Goal: Find contact information: Find contact information

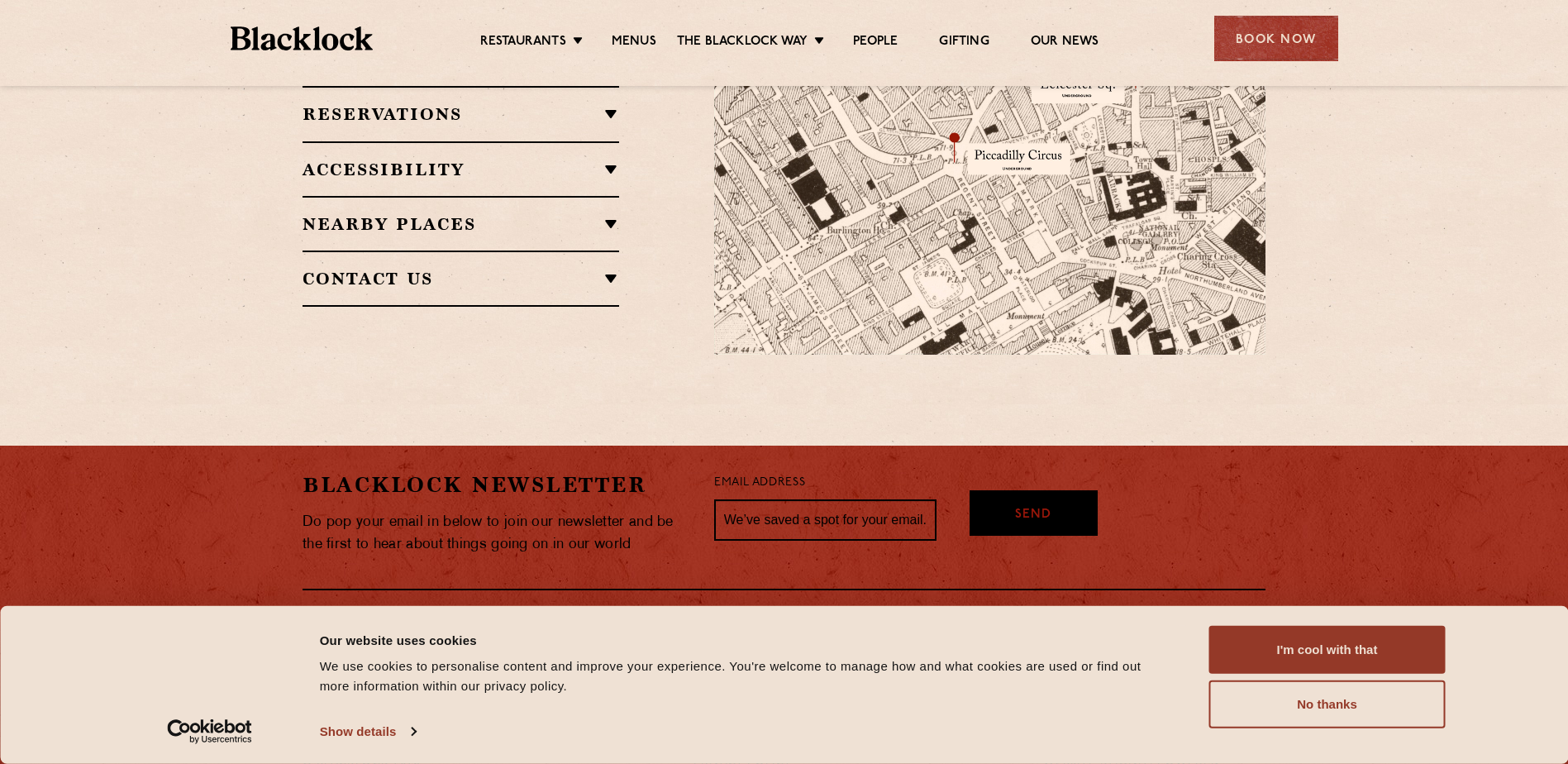
scroll to position [1239, 0]
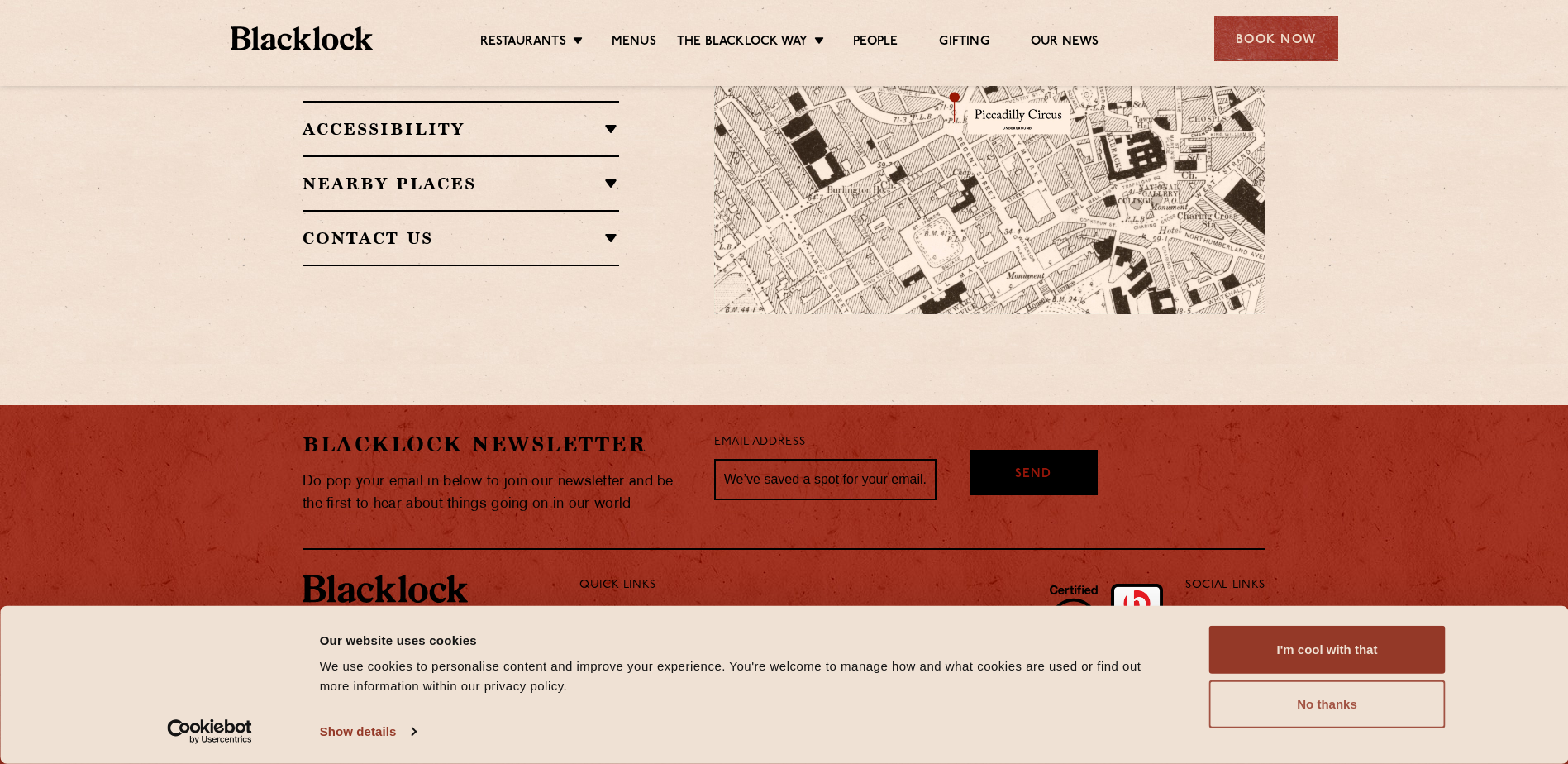
click at [1317, 701] on button "No thanks" at bounding box center [1327, 703] width 236 height 48
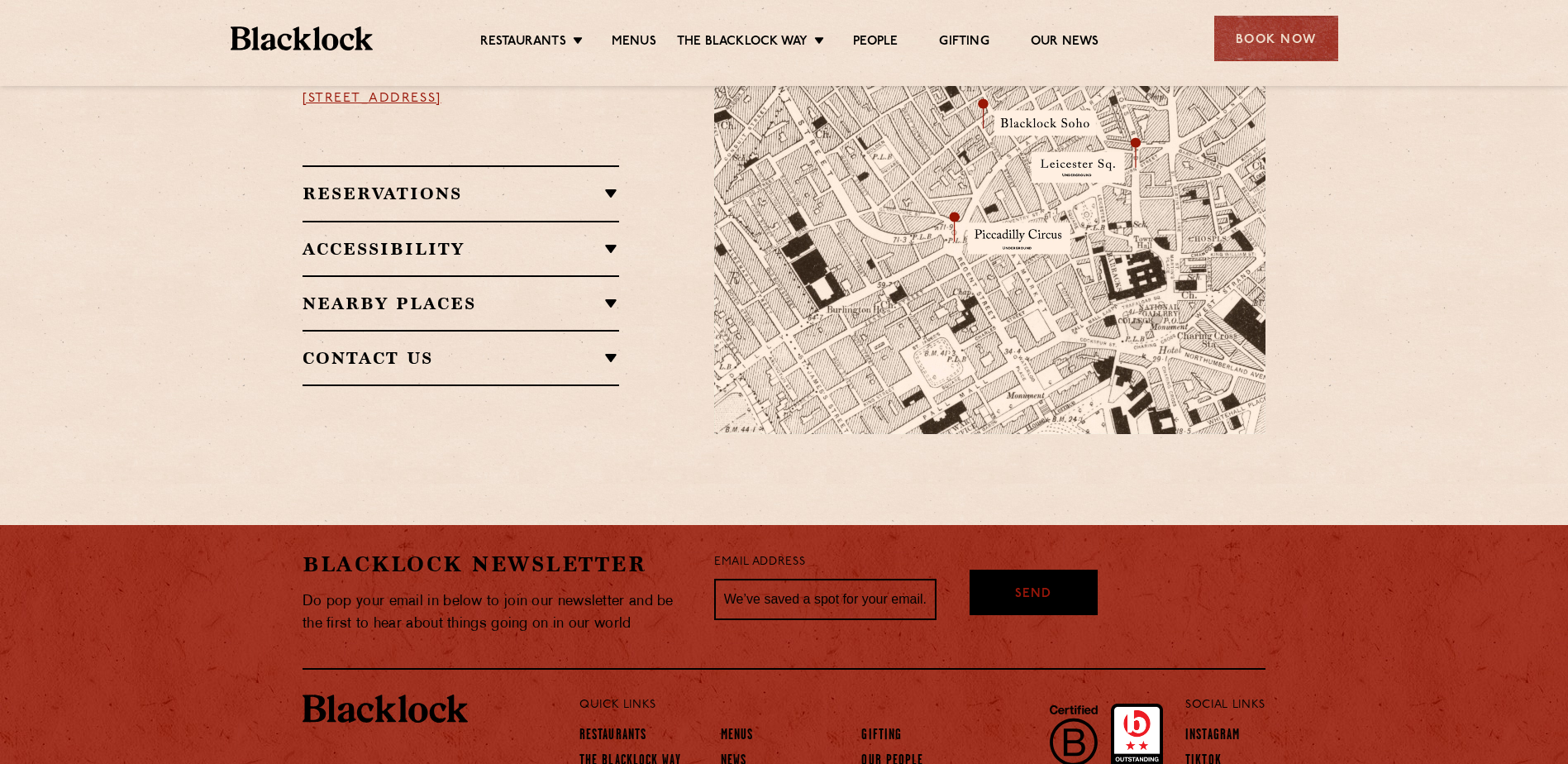
scroll to position [992, 0]
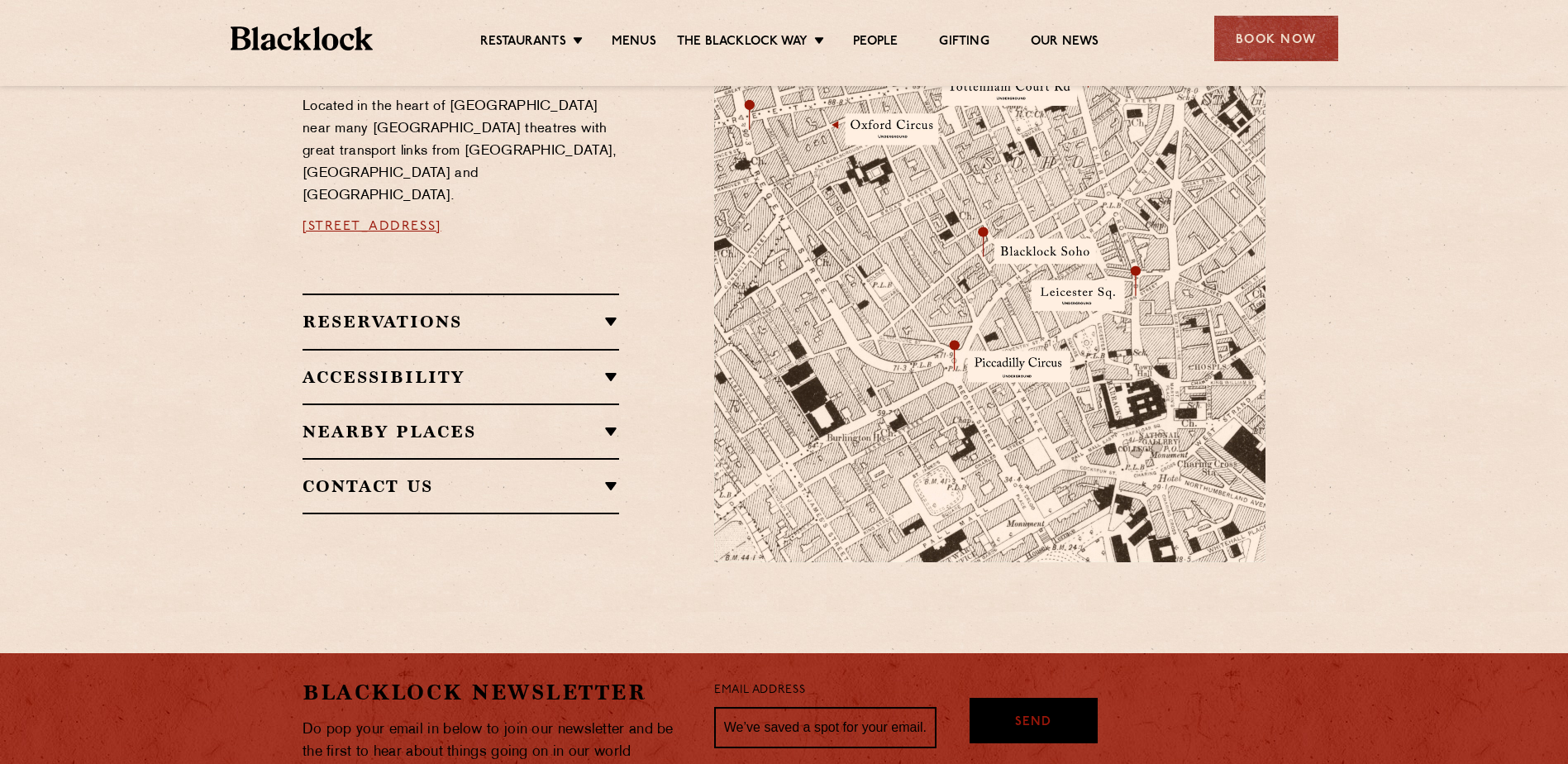
click at [413, 349] on div "Accessibility Situated in a basement, we do not have lift access however both […" at bounding box center [460, 376] width 316 height 54
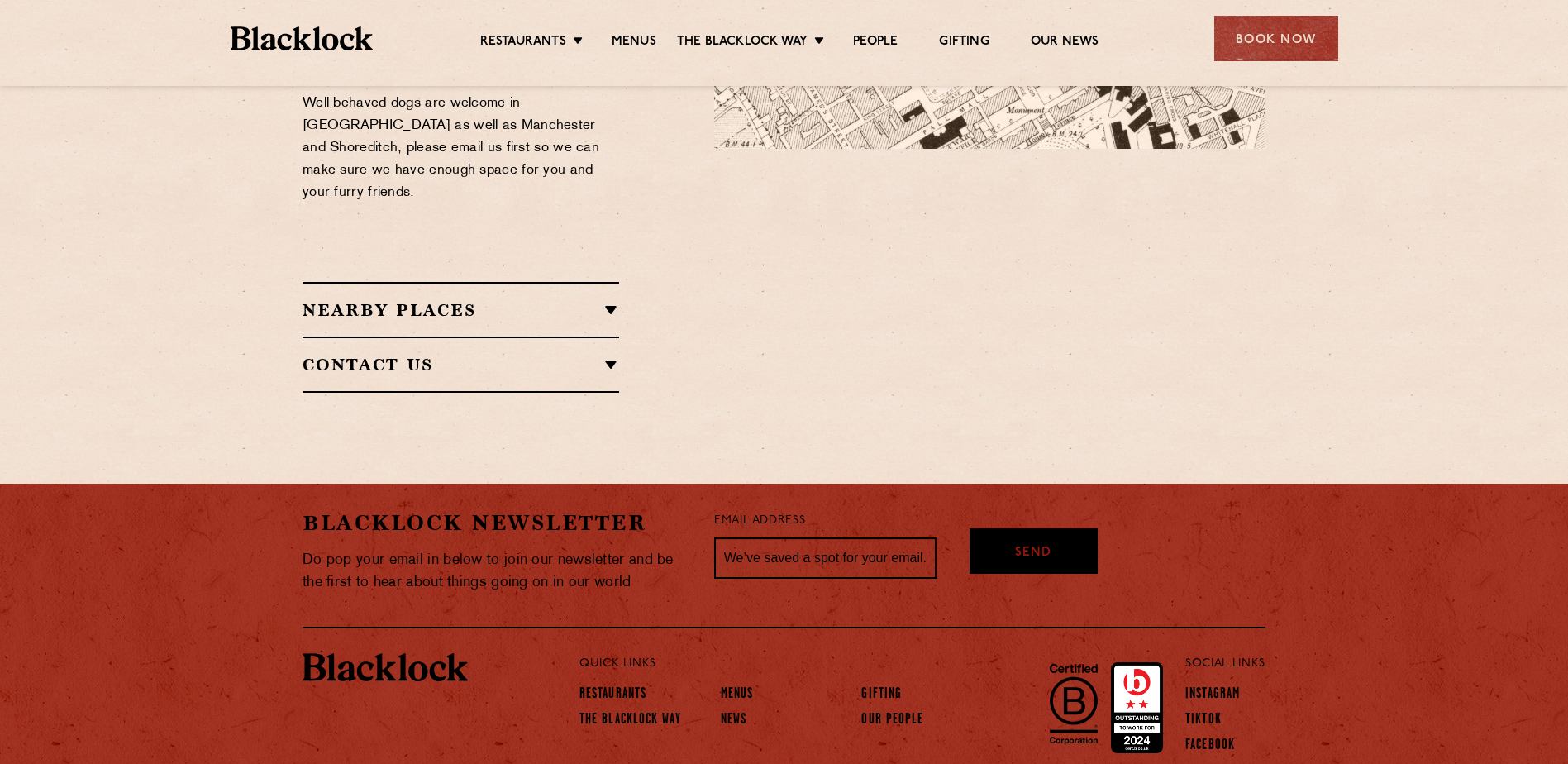
click at [395, 282] on div "Nearby Places [GEOGRAPHIC_DATA] [GEOGRAPHIC_DATA] [GEOGRAPHIC_DATA] [GEOGRAPHIC…" at bounding box center [460, 309] width 316 height 54
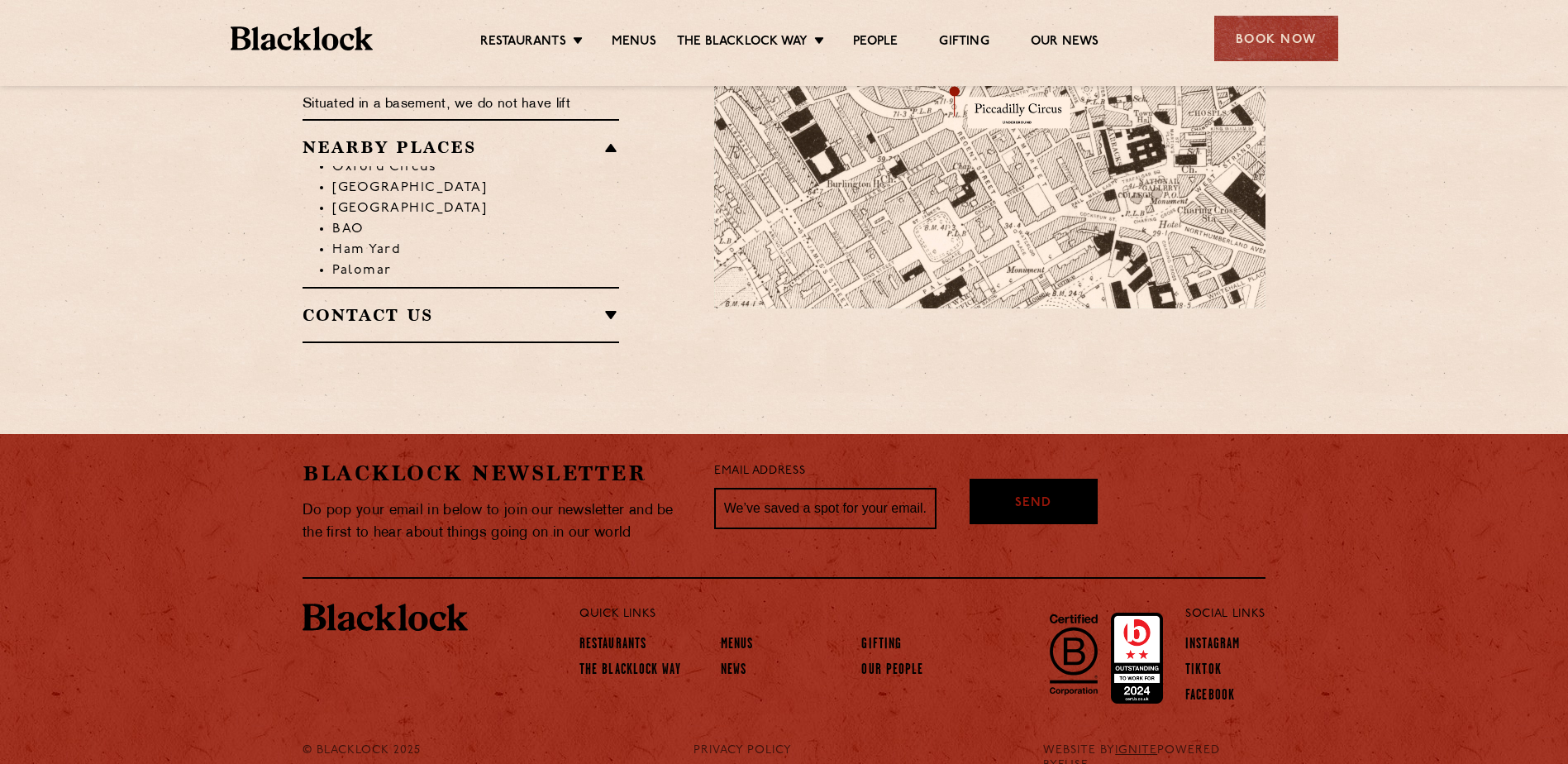
scroll to position [1239, 0]
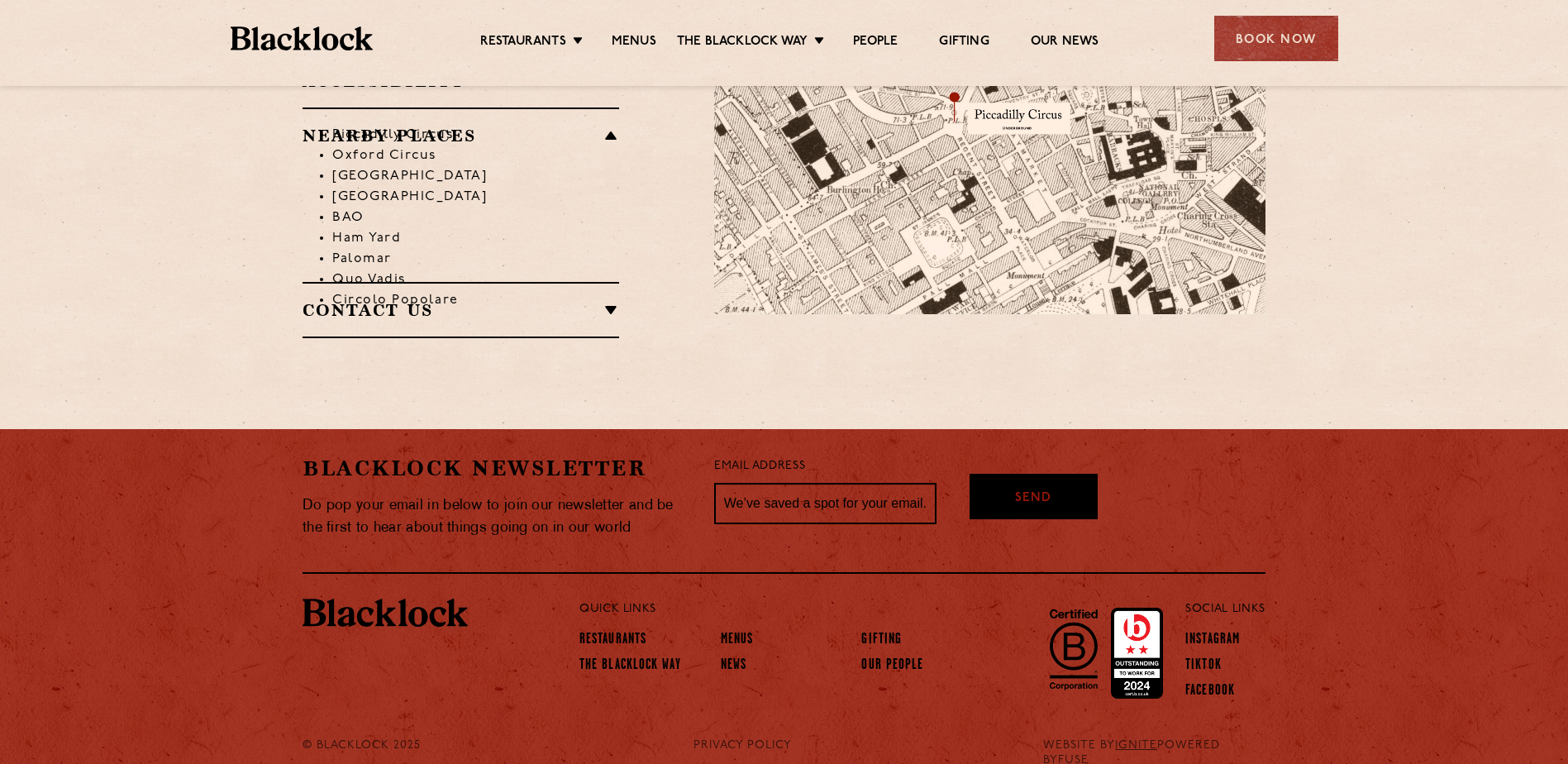
click at [382, 305] on div "Restaurant information Located in the heart of [GEOGRAPHIC_DATA] near many [GEO…" at bounding box center [495, 36] width 411 height 604
click at [488, 289] on div "Contact Us T: [PHONE_NUMBER] E: [EMAIL_ADDRESS][DOMAIN_NAME]" at bounding box center [460, 310] width 316 height 56
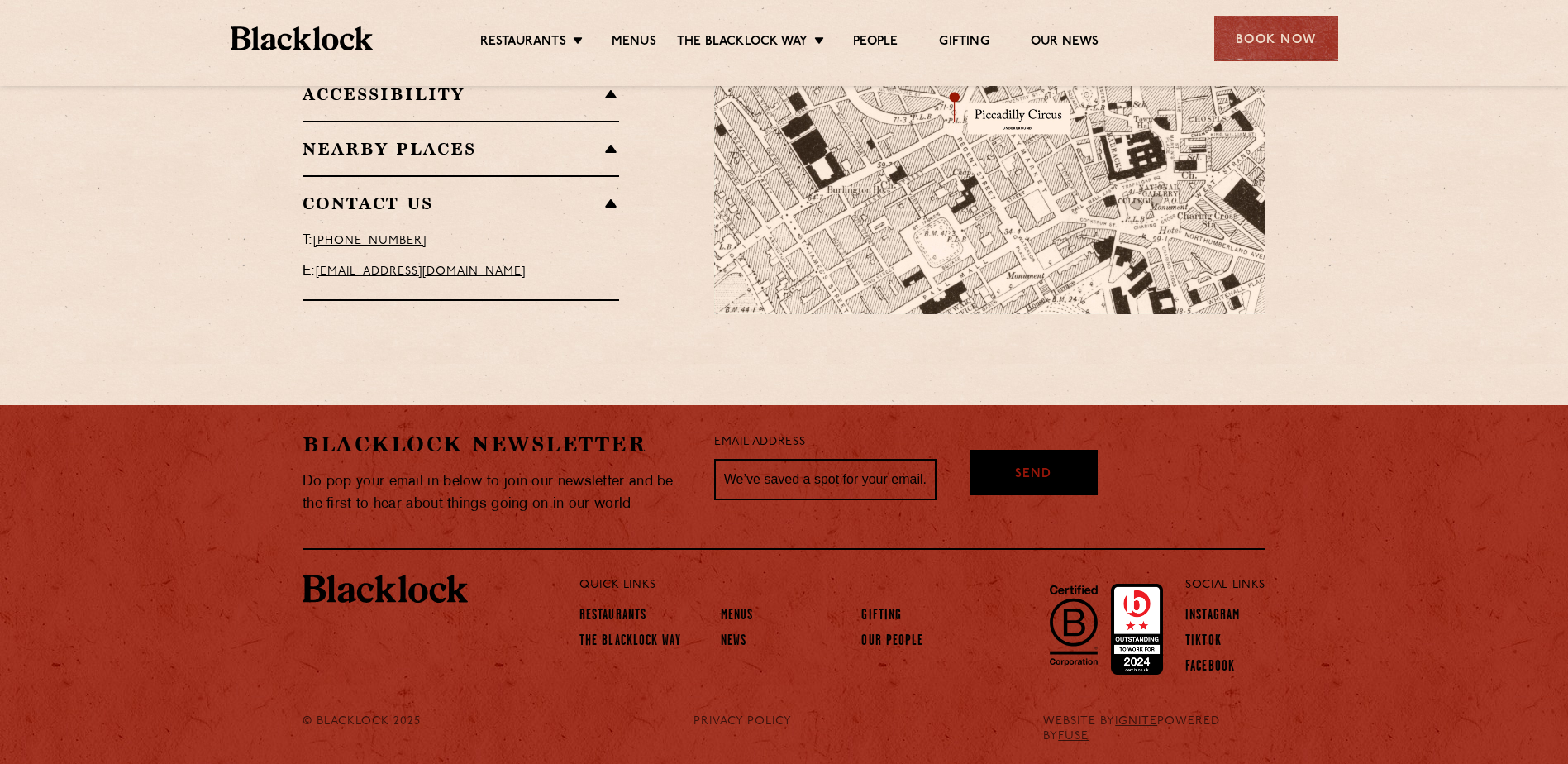
click at [395, 235] on link "[PHONE_NUMBER]" at bounding box center [369, 241] width 113 height 12
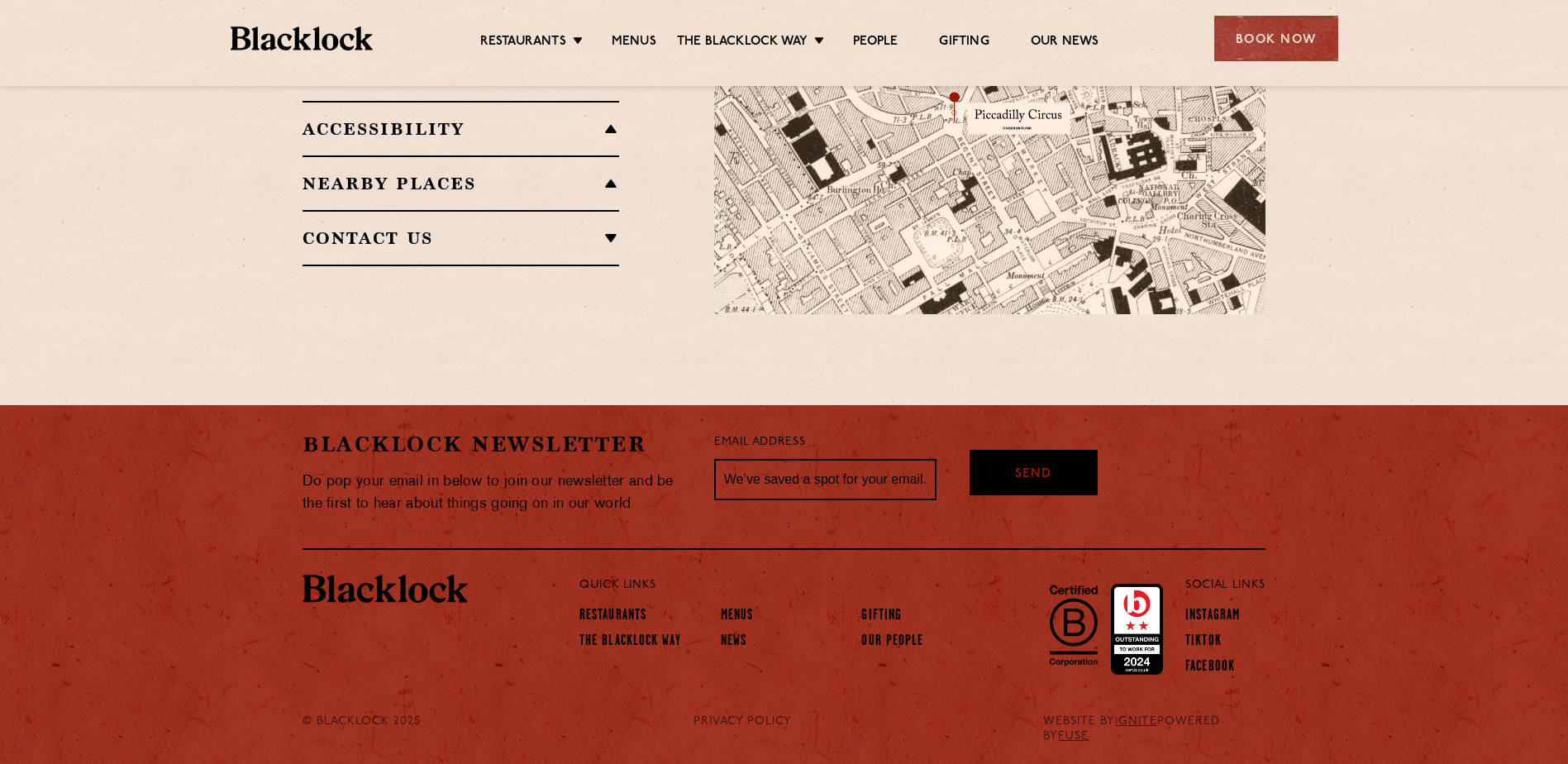
click at [1154, 180] on img at bounding box center [1203, 238] width 231 height 155
click at [429, 174] on h2 "Nearby Places" at bounding box center [460, 183] width 316 height 20
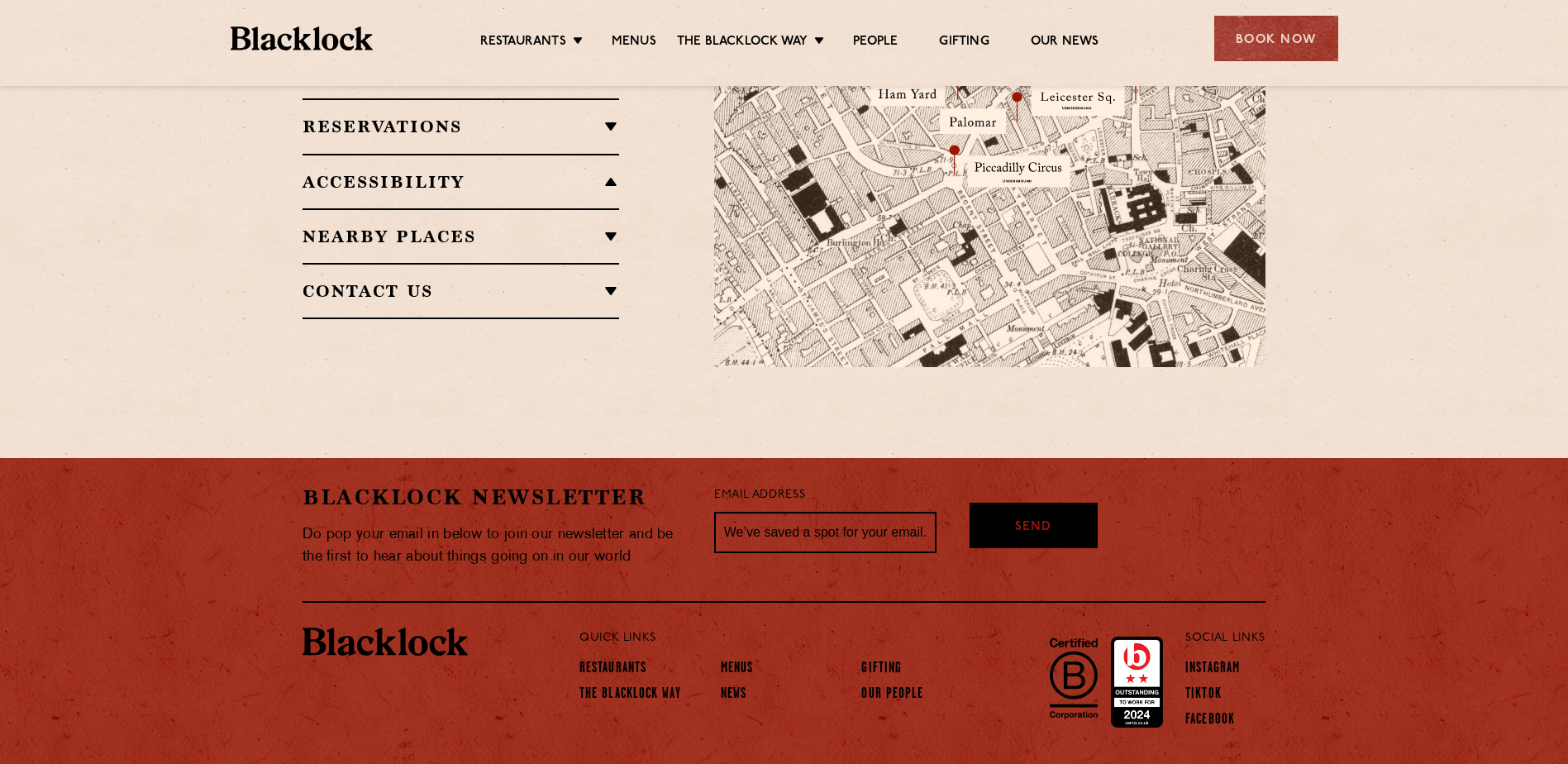
scroll to position [1157, 0]
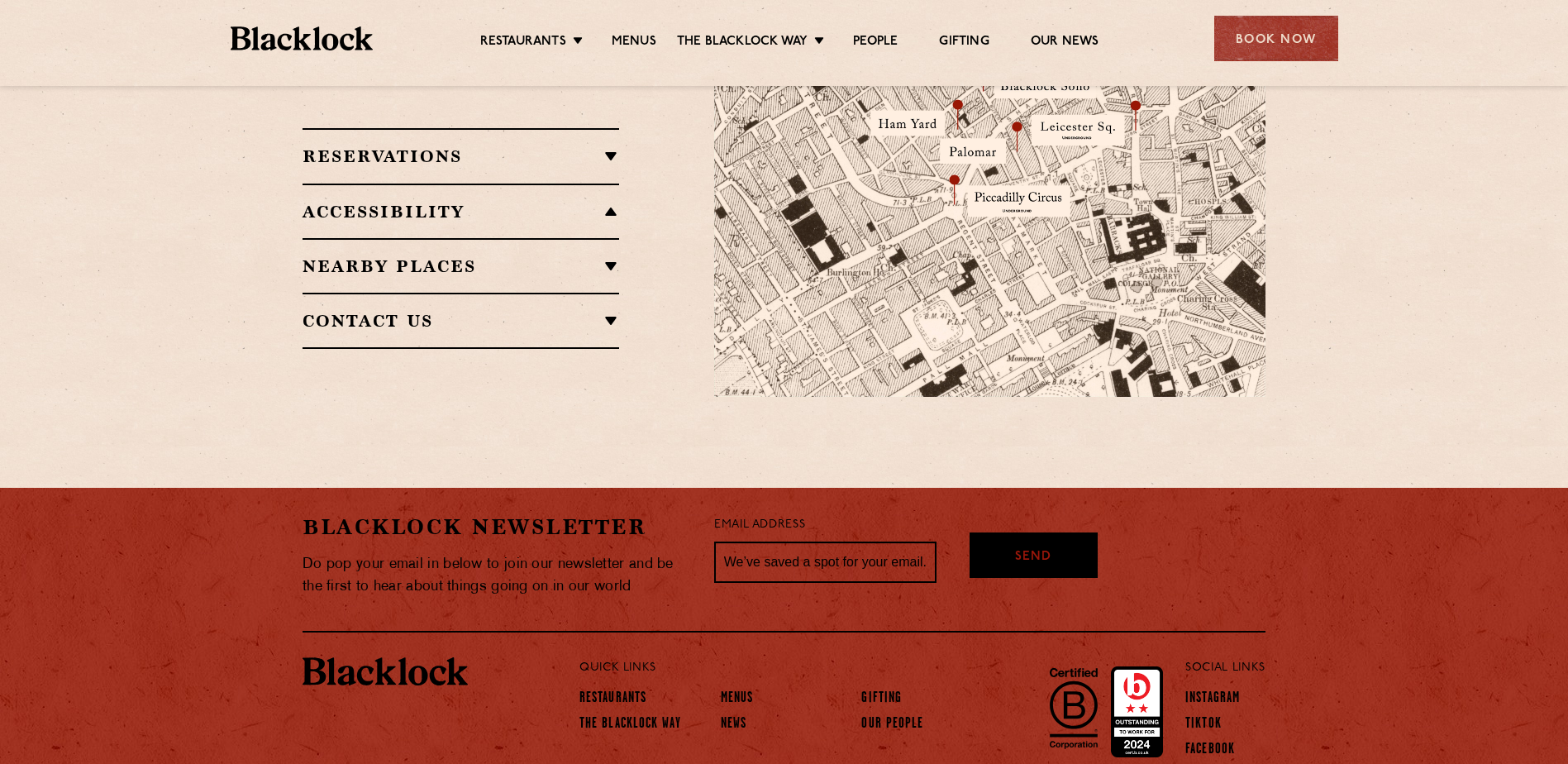
click at [468, 200] on div "Accessibility Situated in a basement, we do not have lift access however both […" at bounding box center [460, 211] width 316 height 54
click at [602, 201] on h2 "Accessibility" at bounding box center [460, 211] width 316 height 20
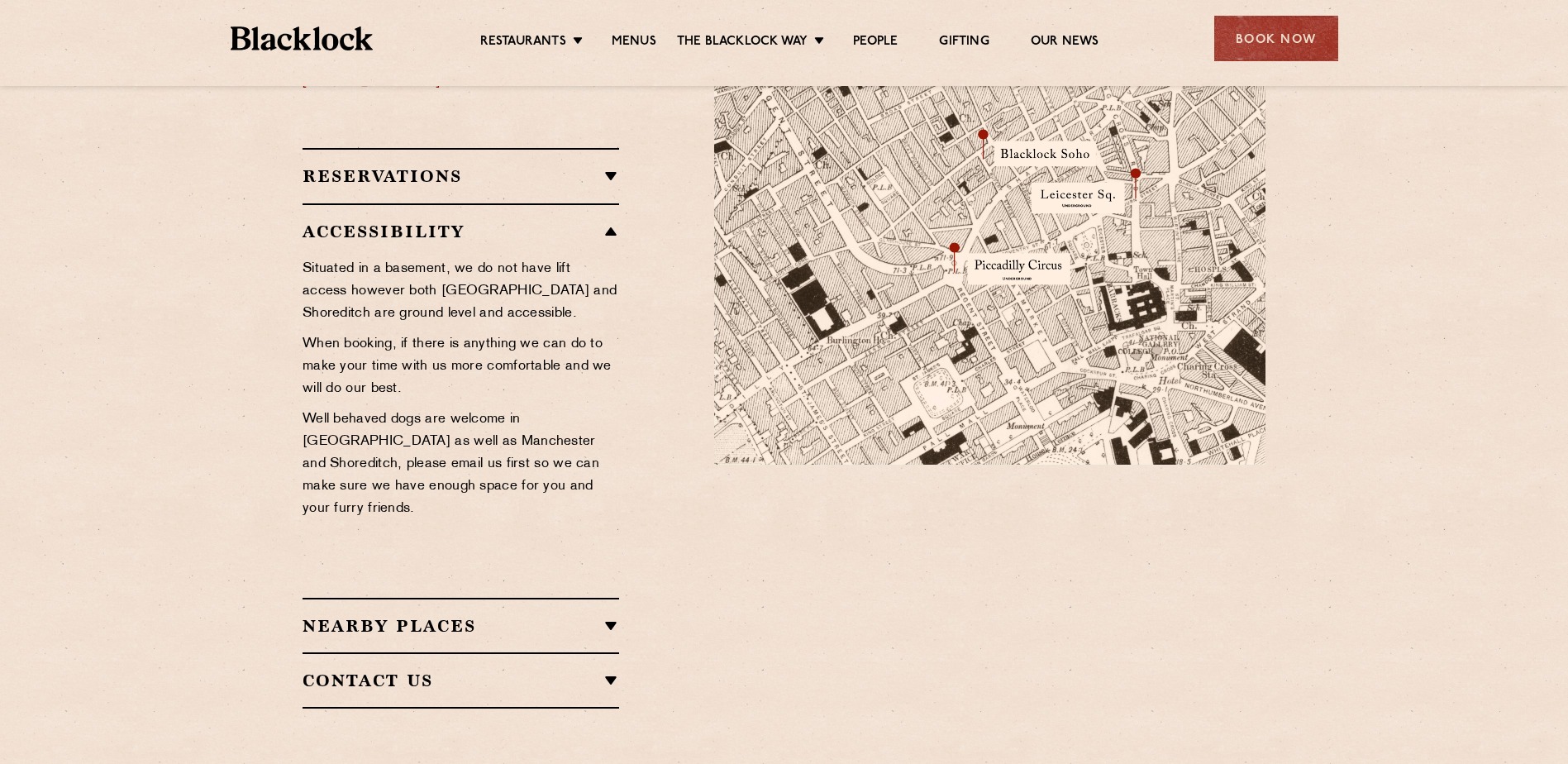
scroll to position [1239, 0]
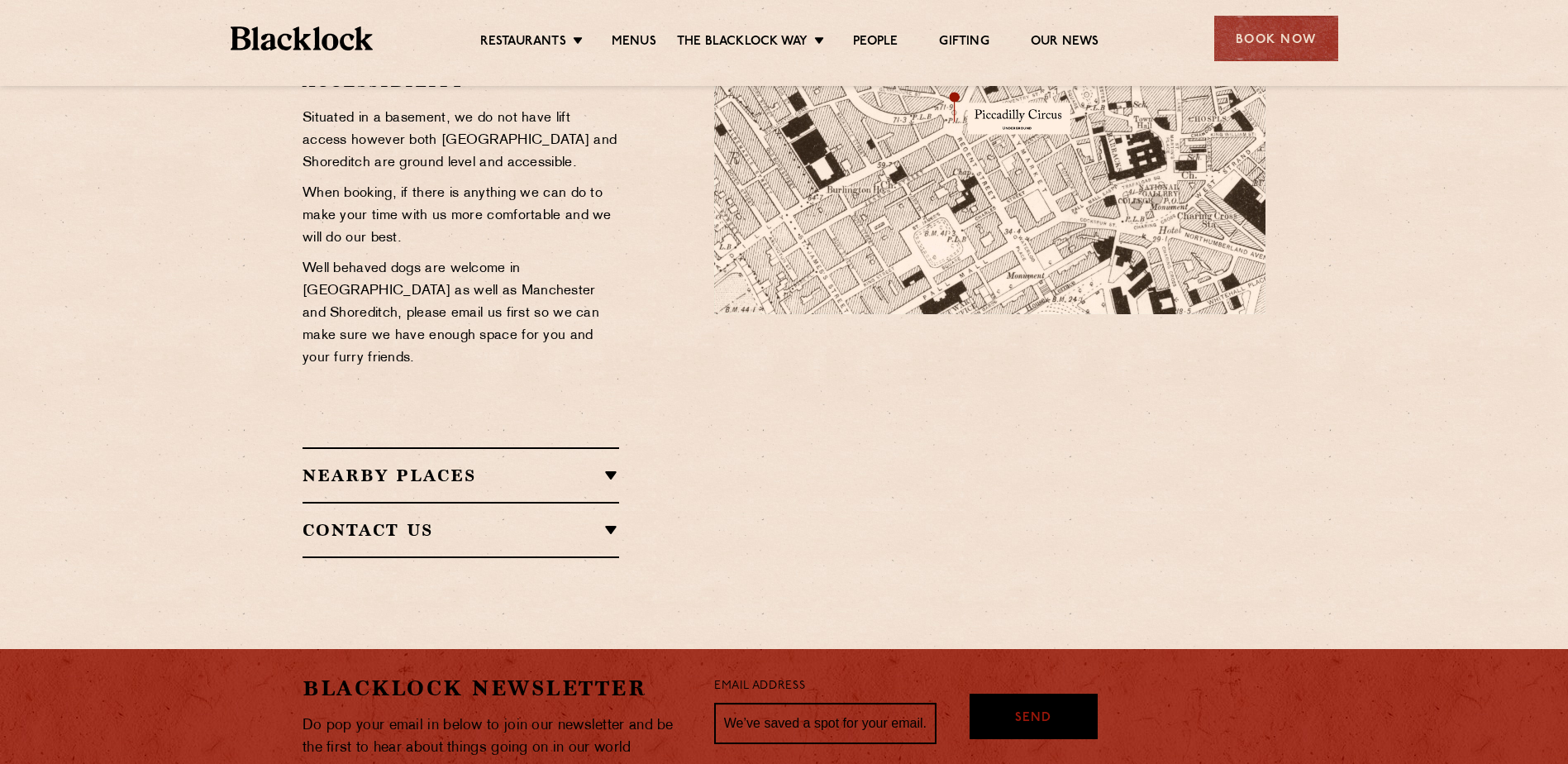
click at [619, 454] on div "Restaurant information Located in the heart of [GEOGRAPHIC_DATA] near many [GEO…" at bounding box center [495, 146] width 411 height 825
click at [612, 520] on h2 "Contact Us" at bounding box center [460, 529] width 316 height 20
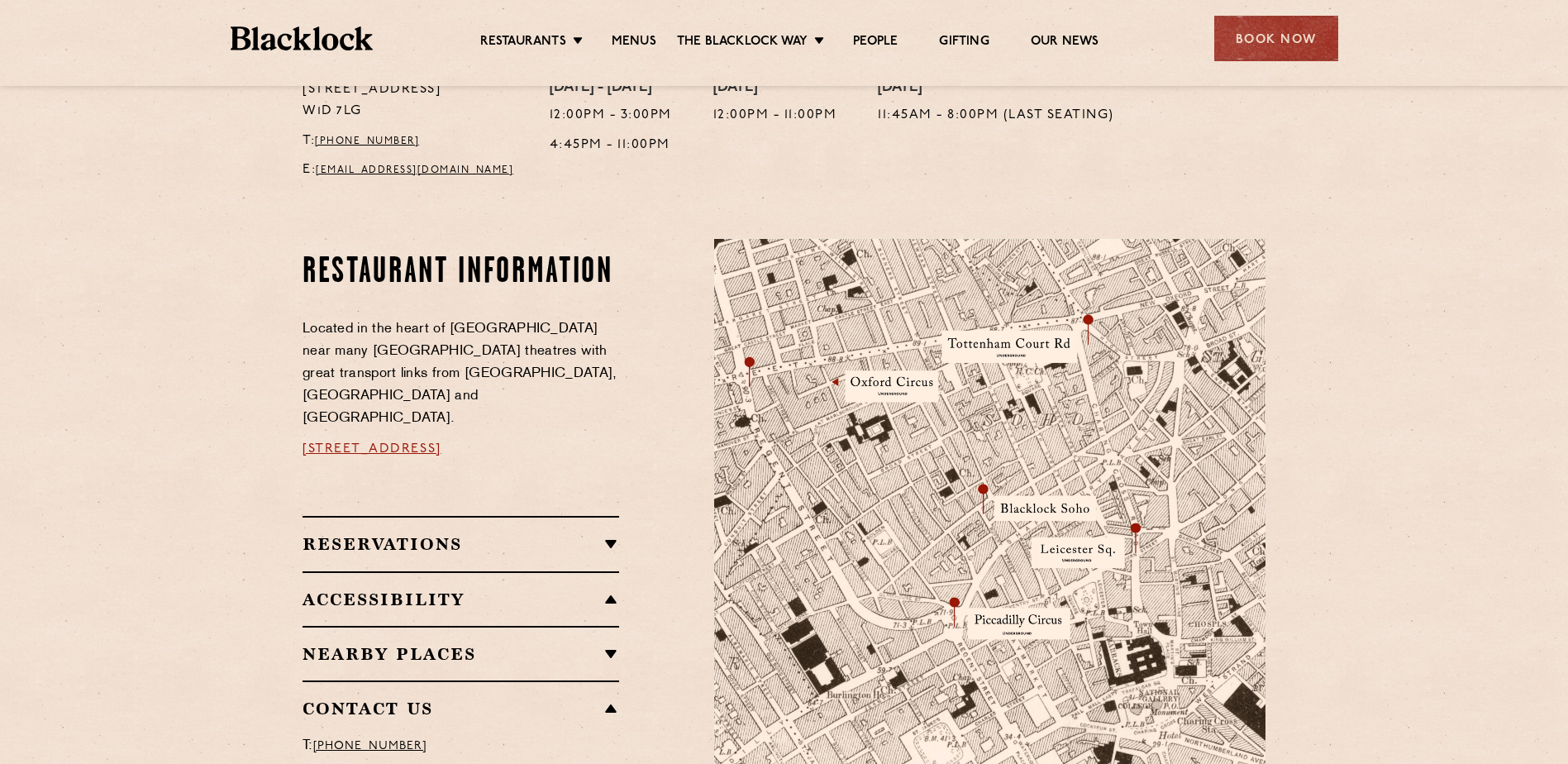
scroll to position [909, 0]
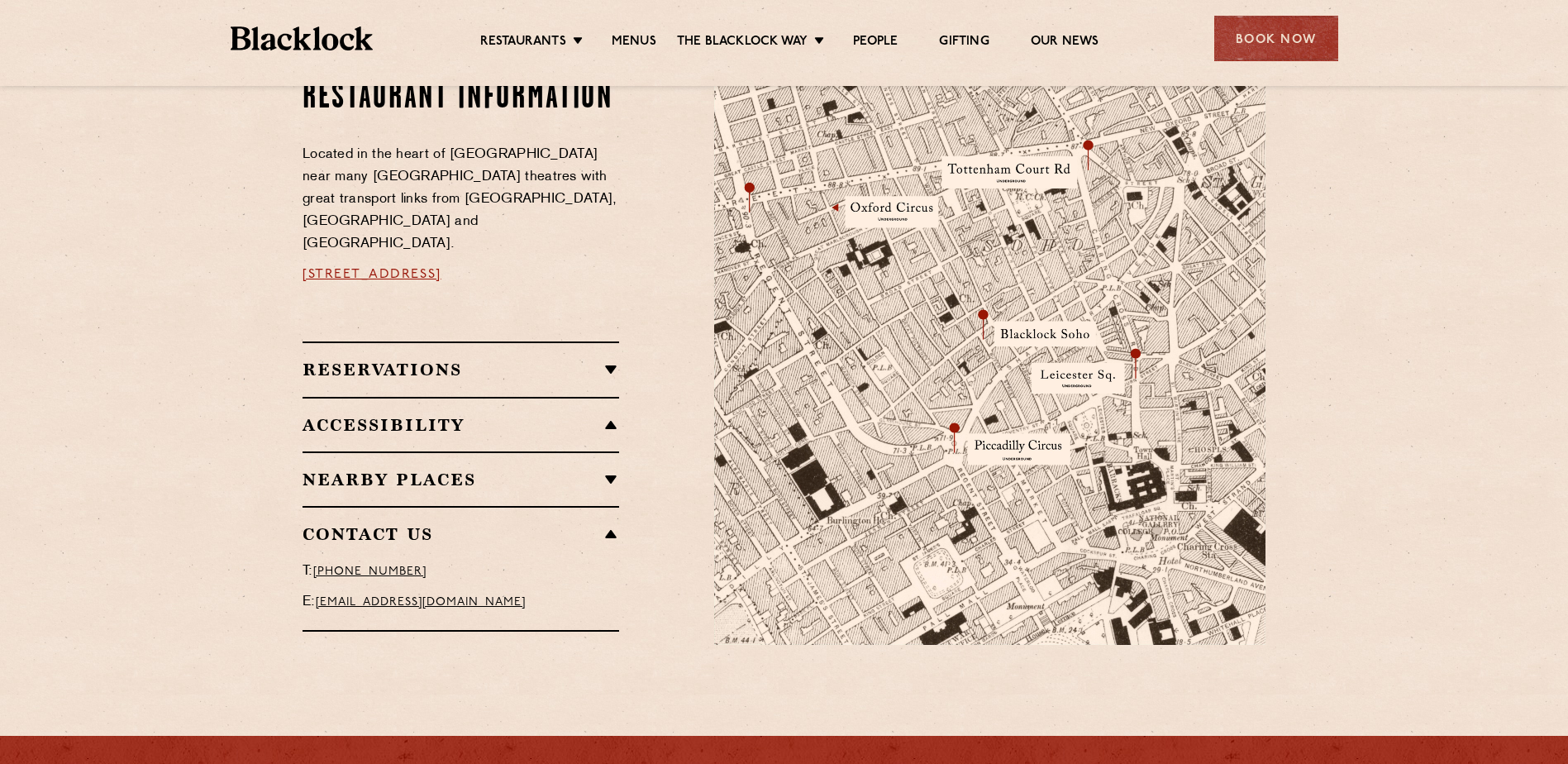
click at [462, 360] on h2 "Reservations" at bounding box center [460, 369] width 316 height 20
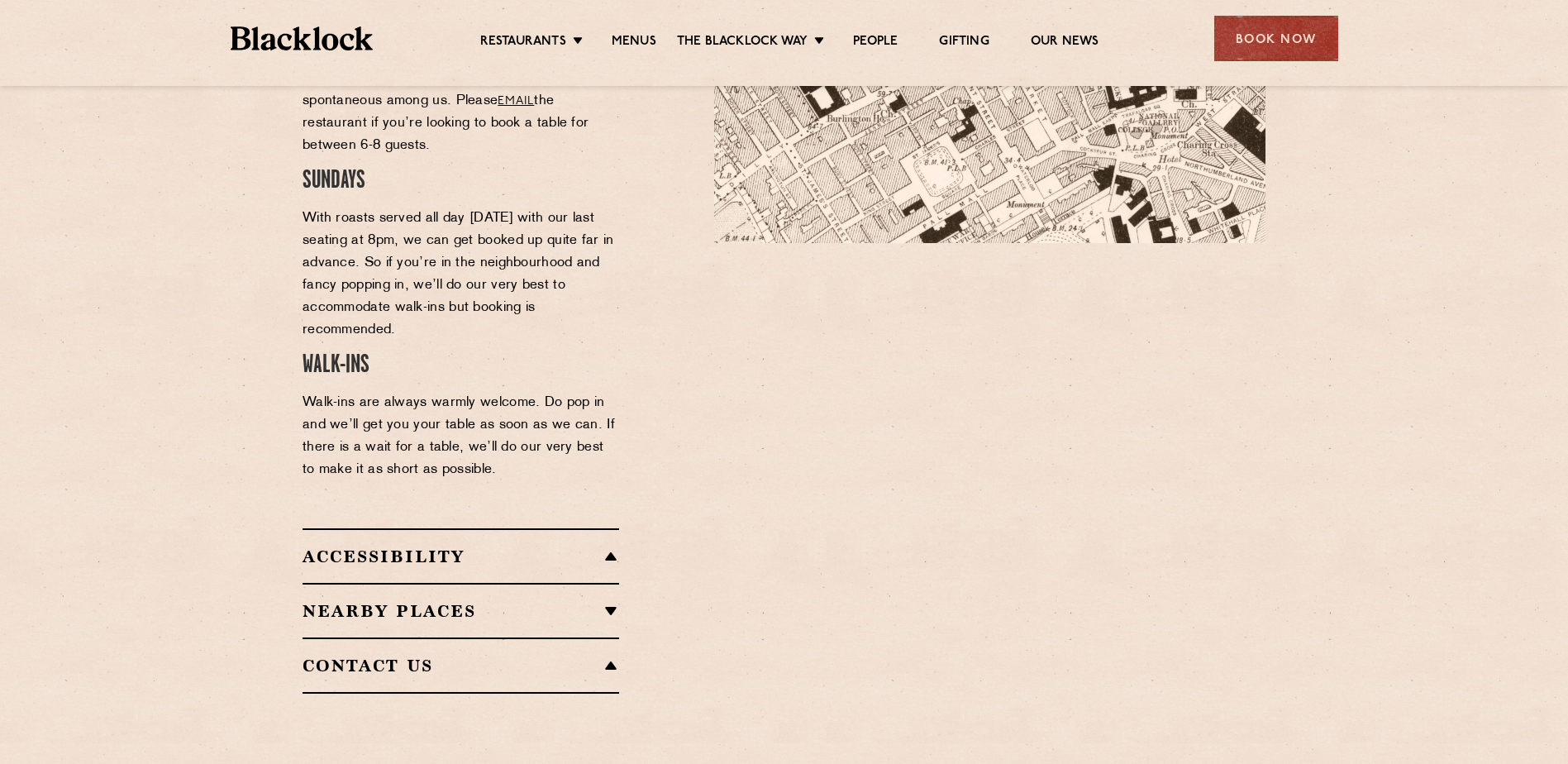
scroll to position [1322, 0]
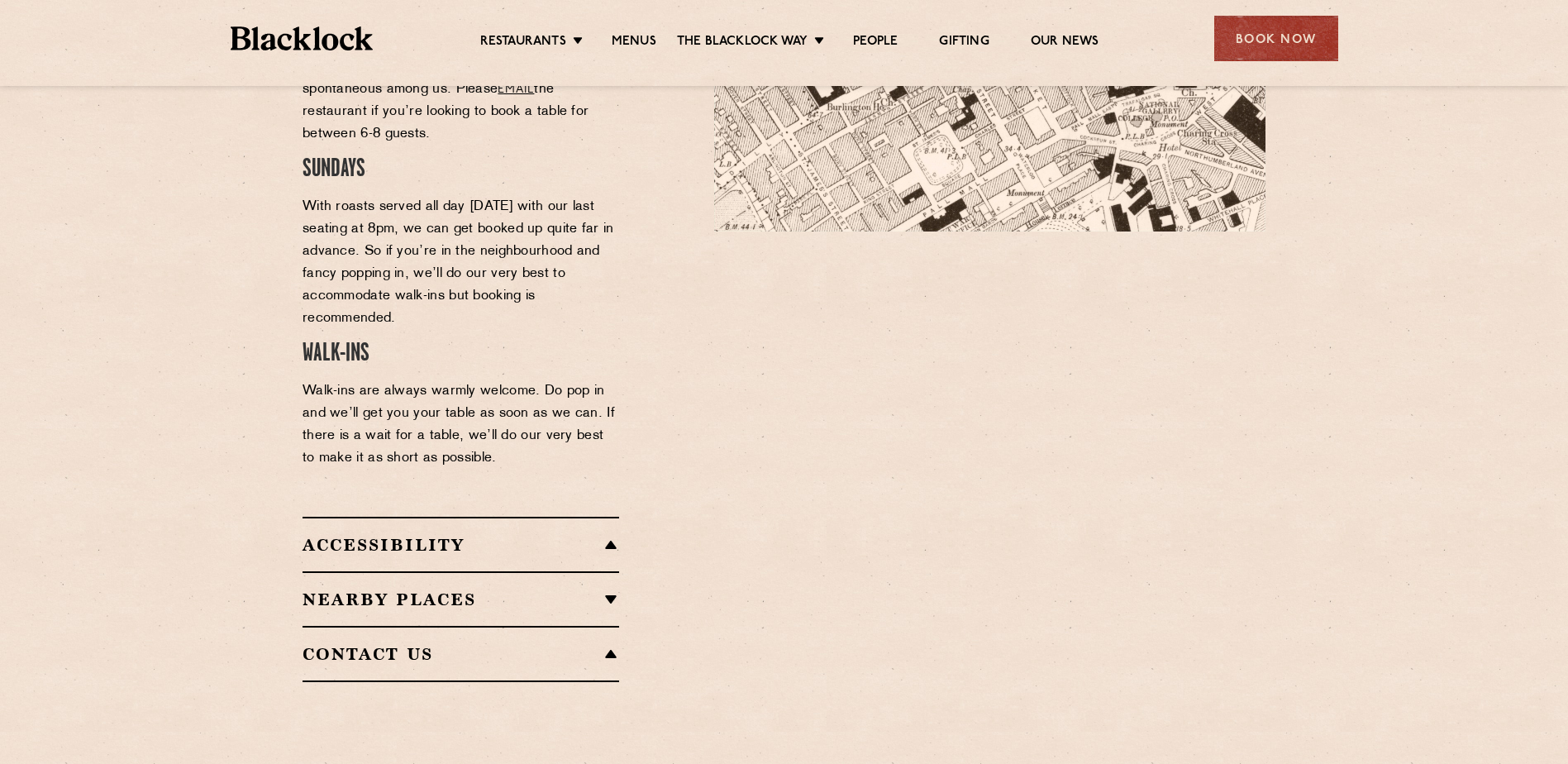
click at [479, 590] on h2 "Nearby Places" at bounding box center [460, 599] width 316 height 20
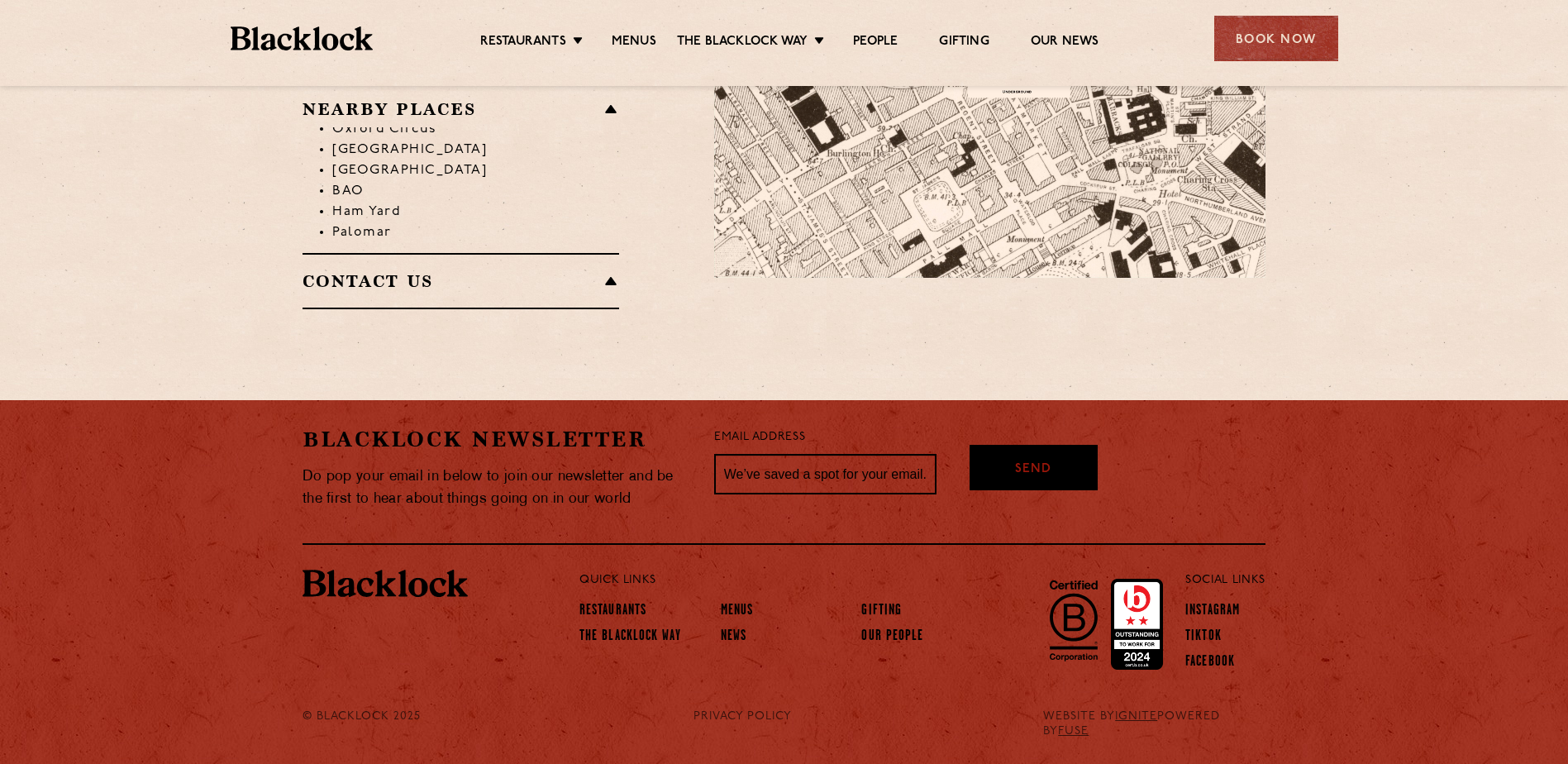
scroll to position [1239, 0]
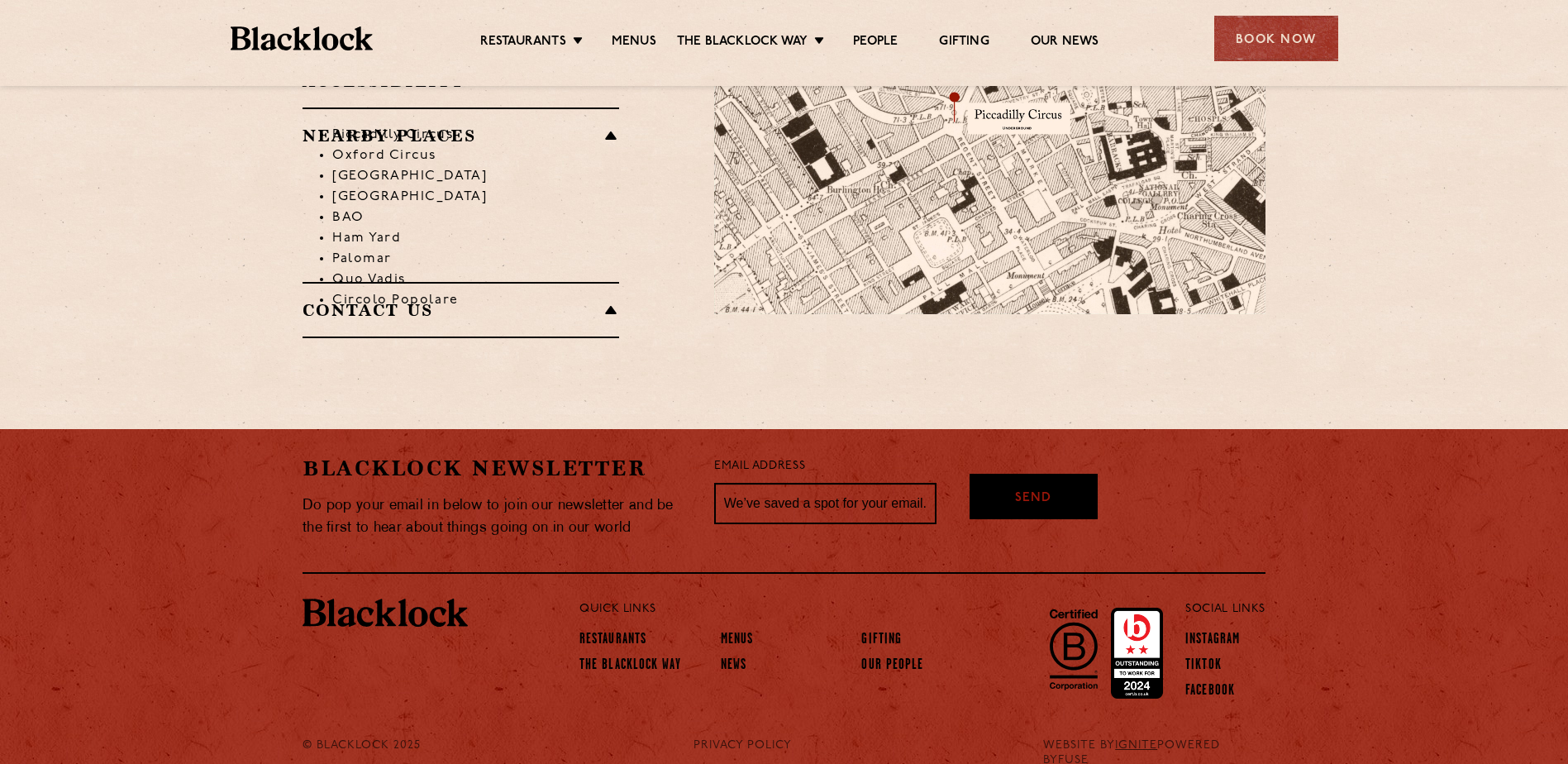
click at [431, 300] on h2 "Contact Us" at bounding box center [460, 310] width 316 height 20
click at [483, 300] on h2 "Contact Us" at bounding box center [460, 310] width 316 height 20
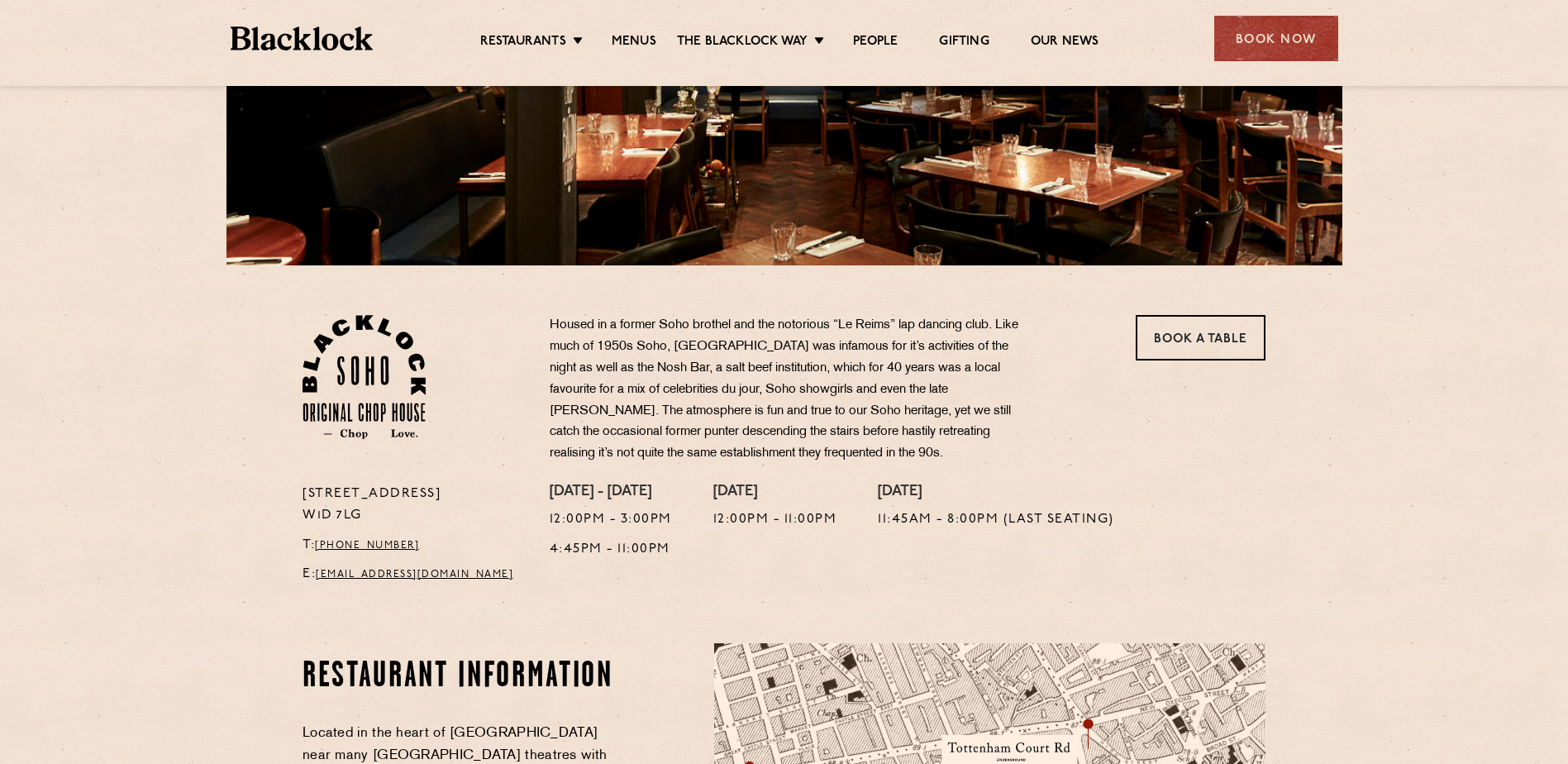
scroll to position [82, 0]
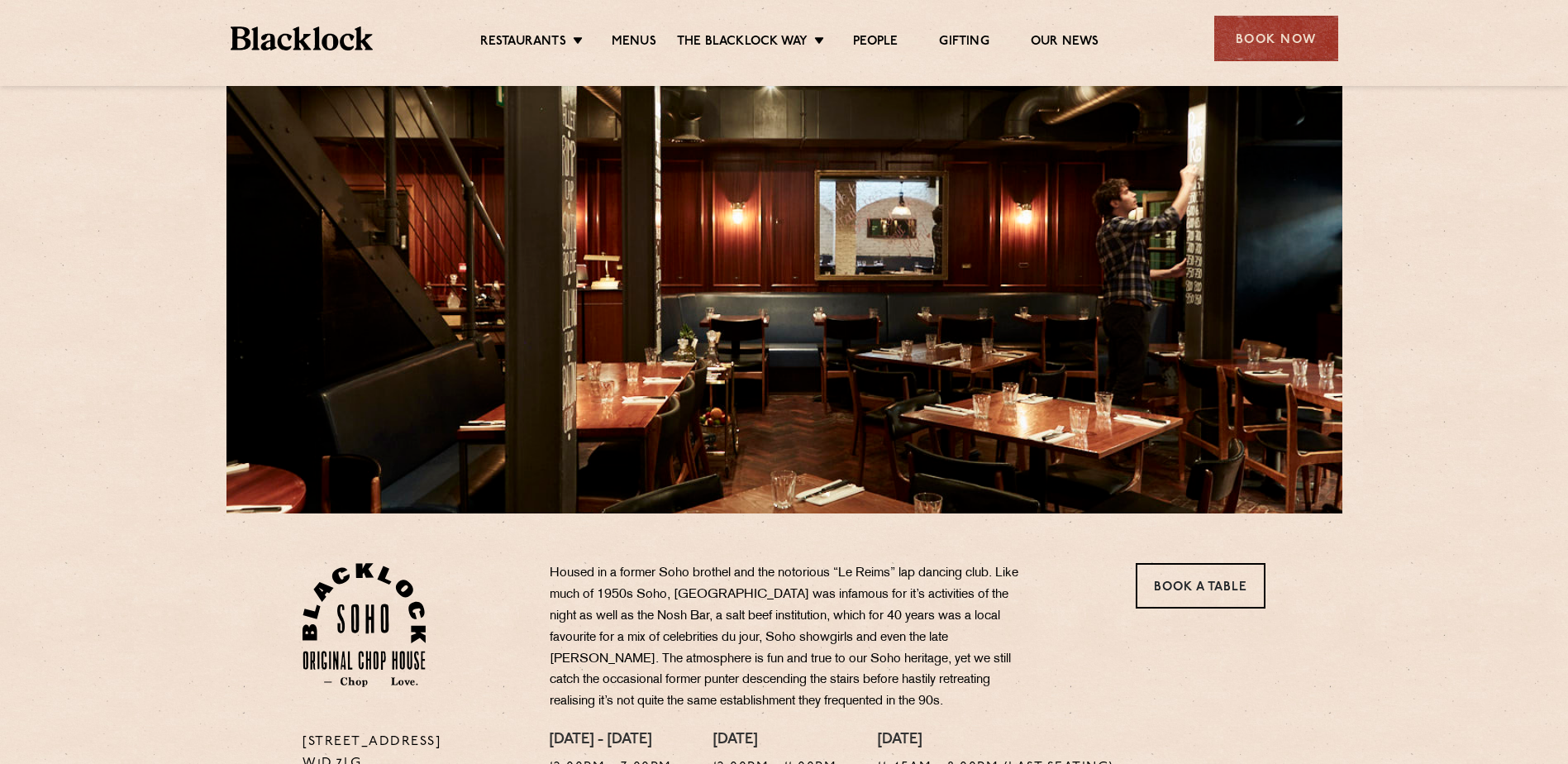
click at [781, 25] on ul "Restaurants [GEOGRAPHIC_DATA] [GEOGRAPHIC_DATA] [GEOGRAPHIC_DATA] [GEOGRAPHIC_D…" at bounding box center [789, 38] width 832 height 26
click at [650, 41] on link "Menus" at bounding box center [634, 42] width 45 height 18
